Goal: Check status: Check status

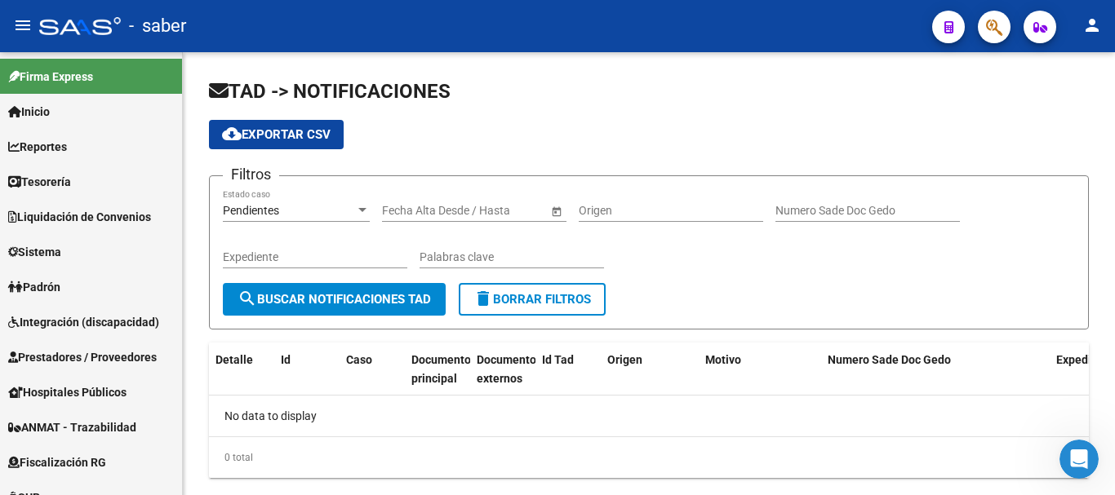
scroll to position [265, 0]
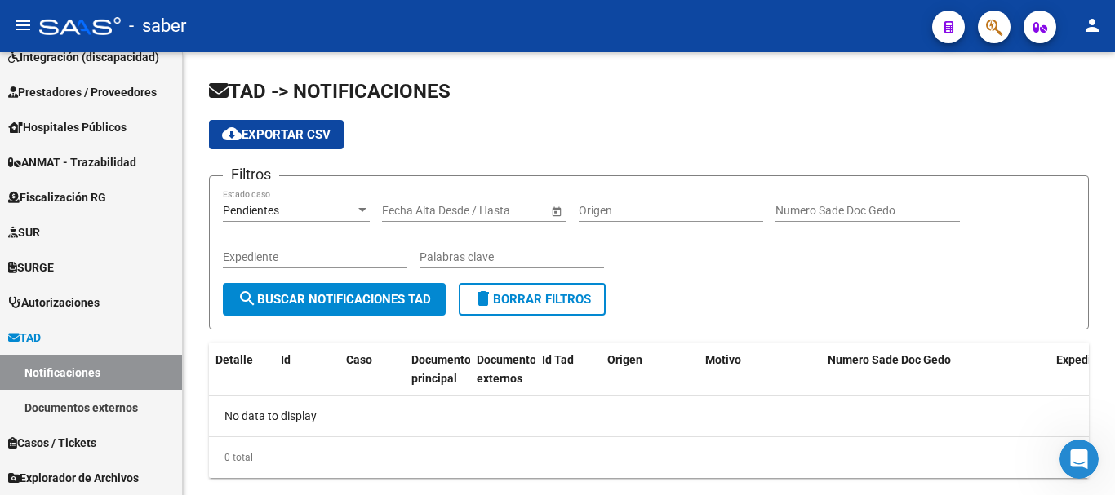
click at [98, 26] on div at bounding box center [80, 26] width 82 height 18
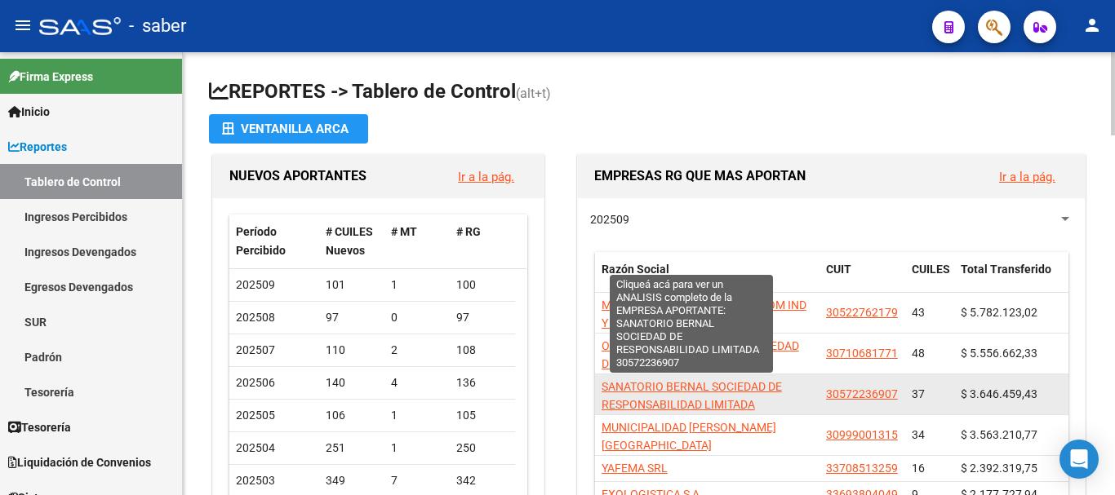
click at [639, 402] on span "SANATORIO BERNAL SOCIEDAD DE RESPONSABILIDAD LIMITADA" at bounding box center [691, 396] width 180 height 32
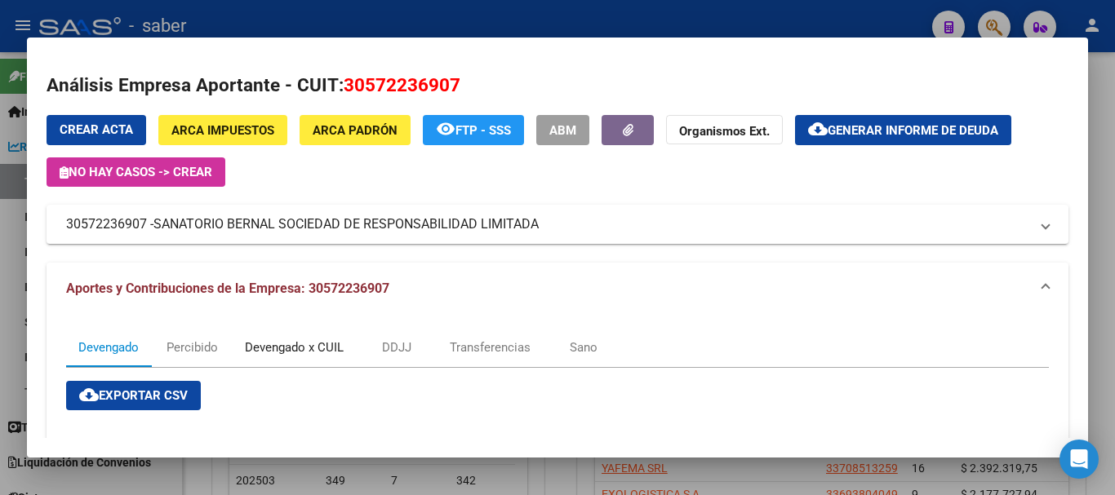
click at [261, 353] on div "Devengado x CUIL" at bounding box center [294, 348] width 99 height 18
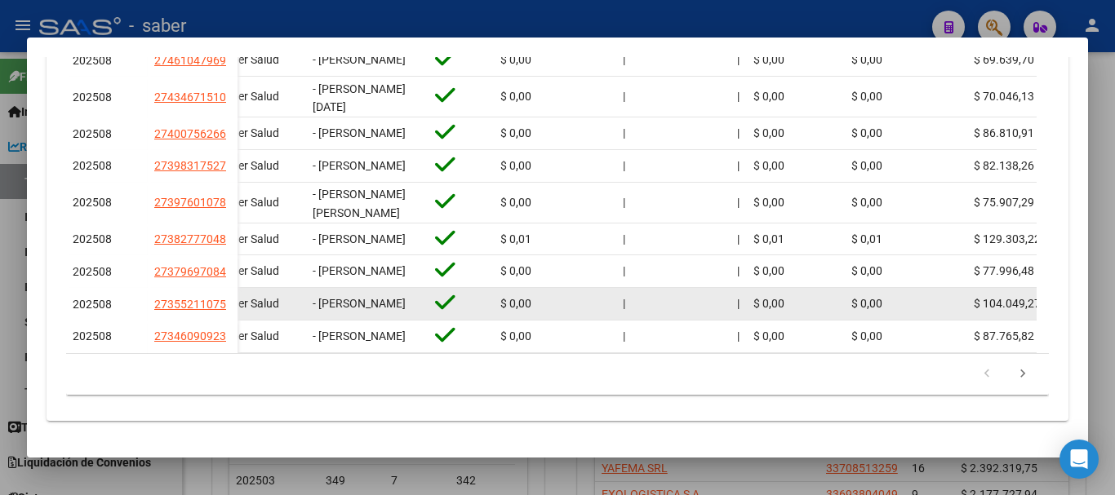
scroll to position [721, 0]
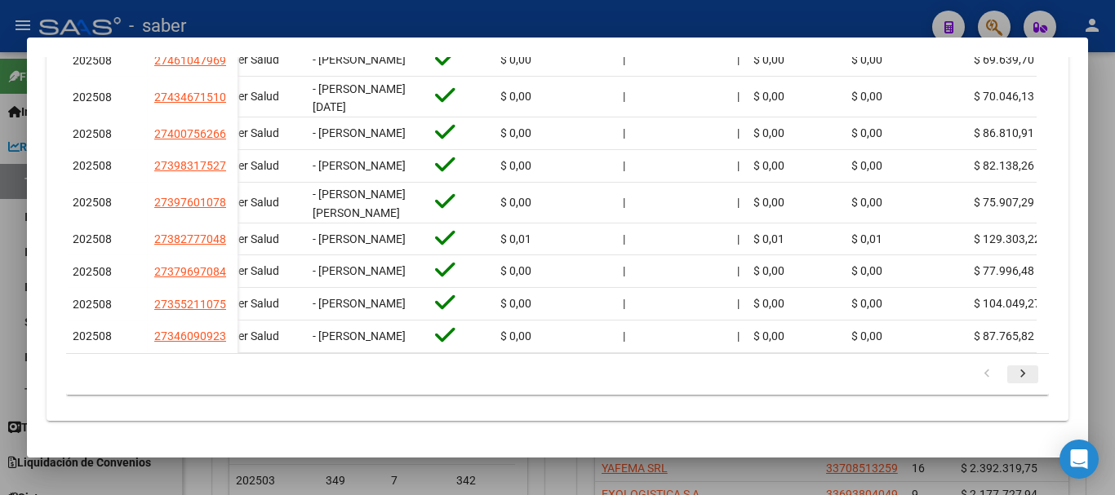
click at [1012, 378] on icon "go to next page" at bounding box center [1022, 376] width 21 height 20
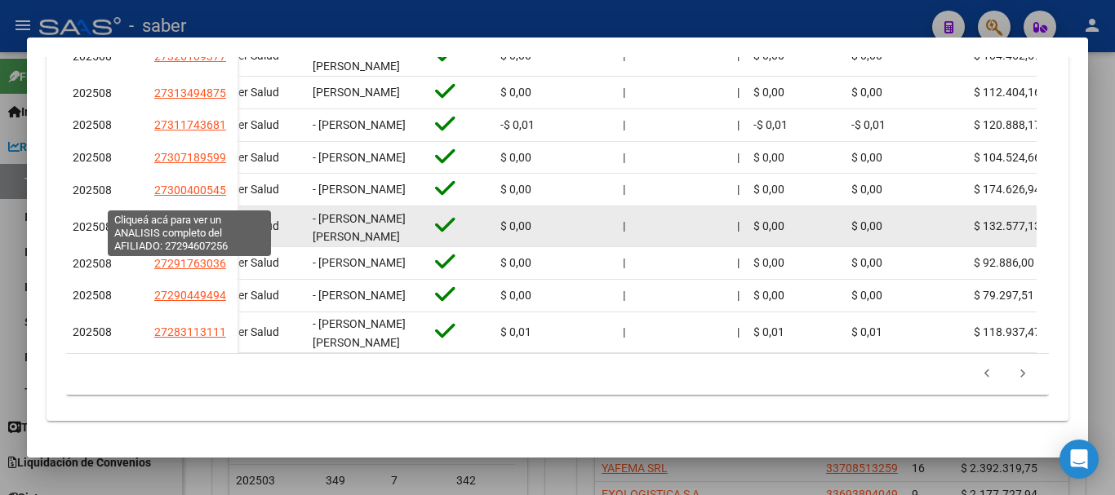
click at [207, 220] on span "27294607256" at bounding box center [190, 226] width 72 height 13
type textarea "27294607256"
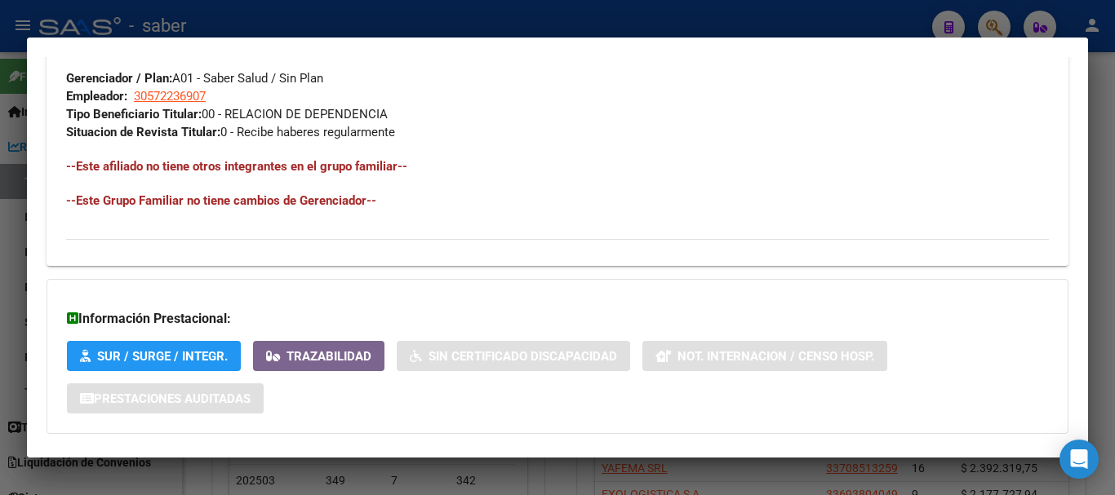
scroll to position [900, 0]
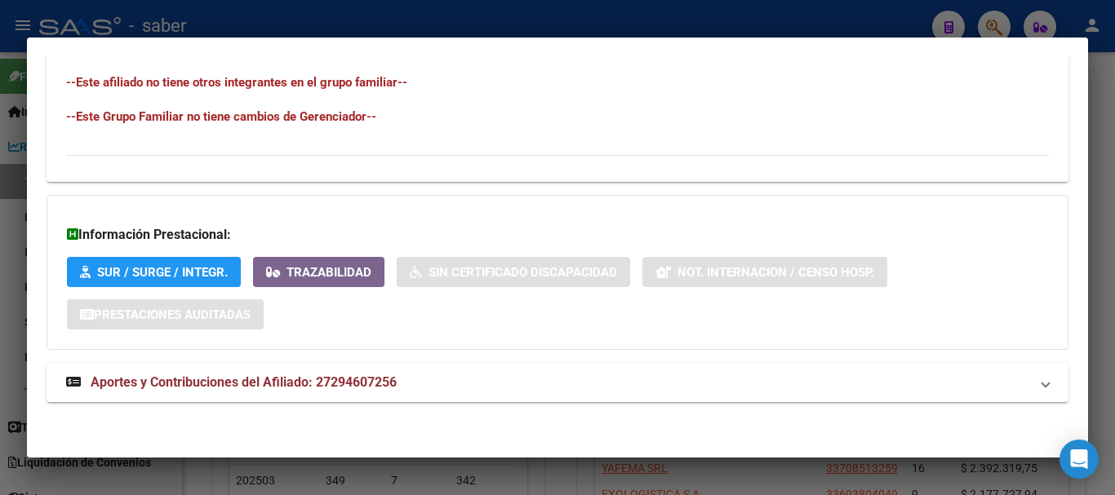
click at [391, 375] on span "Aportes y Contribuciones del Afiliado: 27294607256" at bounding box center [244, 383] width 306 height 16
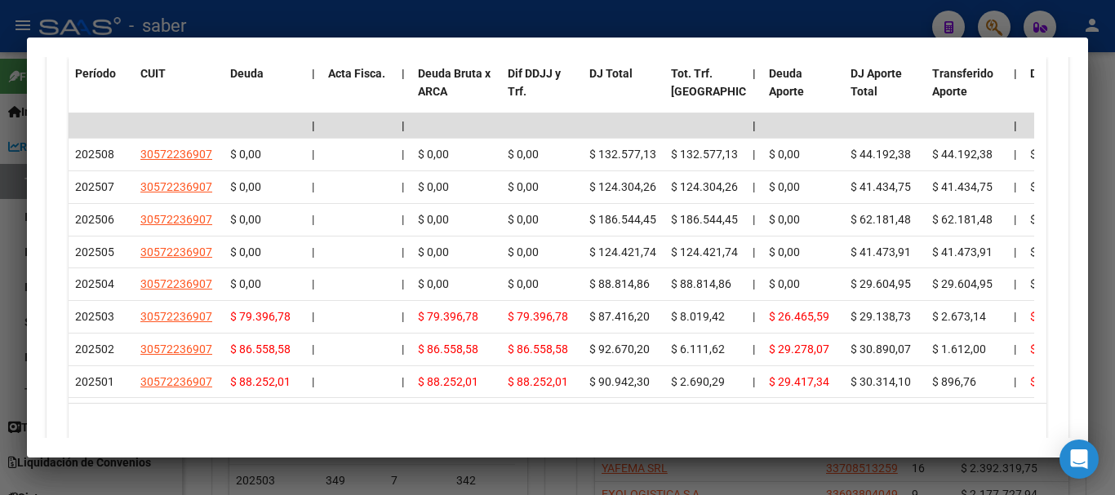
scroll to position [1568, 0]
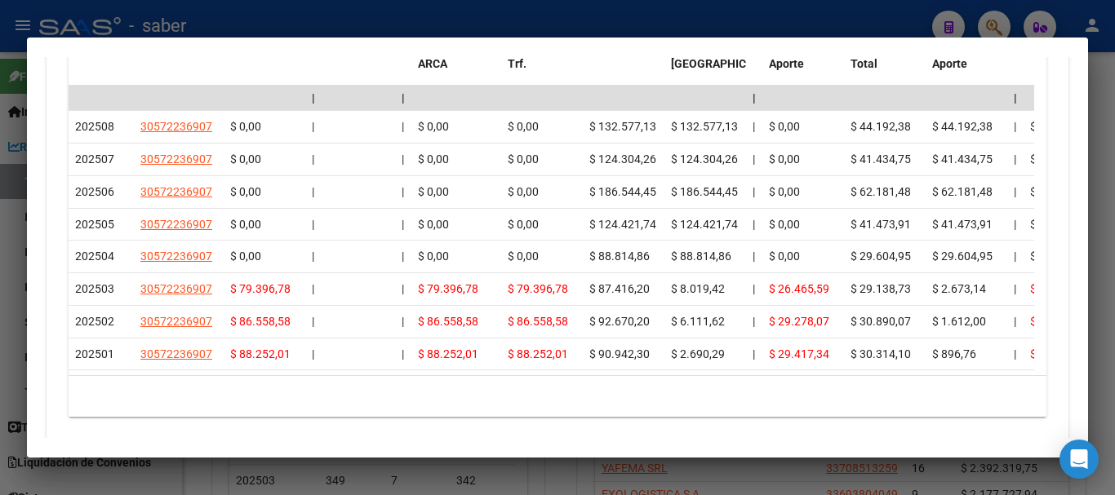
drag, startPoint x: 385, startPoint y: 401, endPoint x: 722, endPoint y: 401, distance: 337.0
click at [722, 401] on div "10 total 1" at bounding box center [558, 396] width 978 height 41
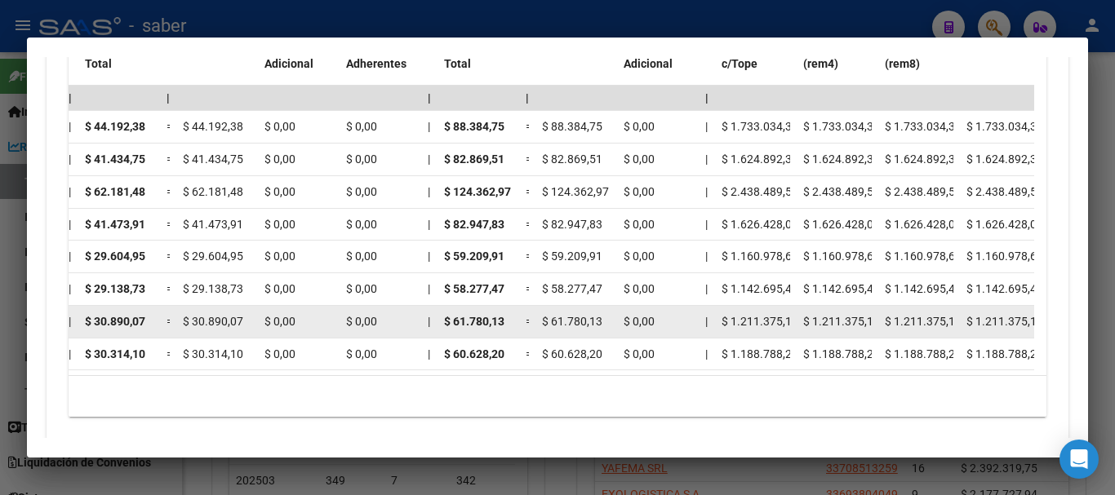
scroll to position [1486, 0]
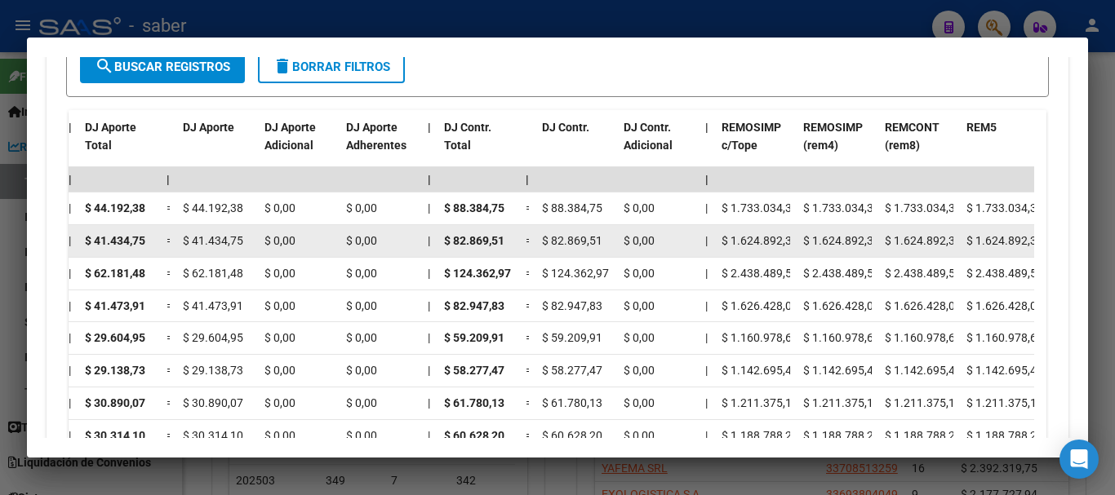
click at [631, 239] on span "$ 0,00" at bounding box center [638, 240] width 31 height 13
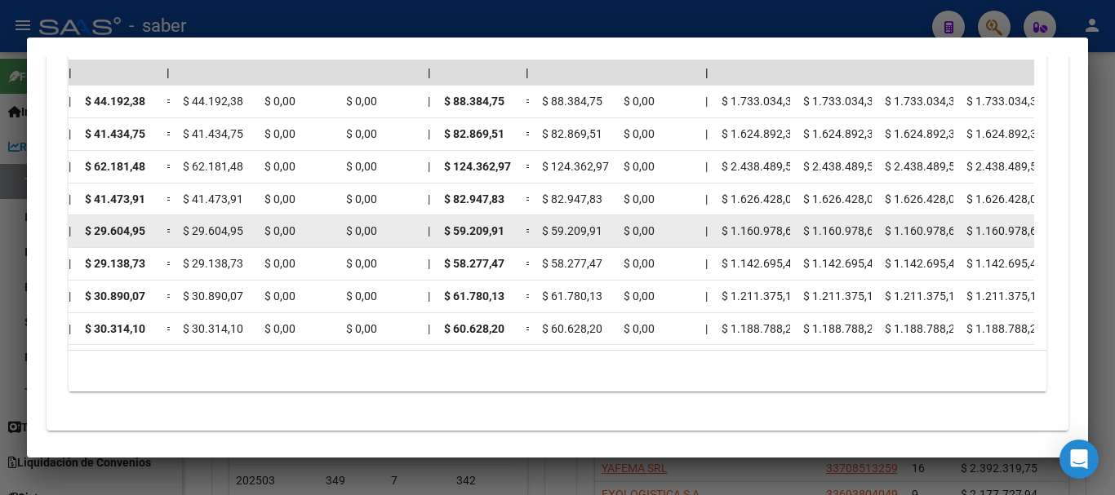
scroll to position [1641, 0]
